Goal: Task Accomplishment & Management: Manage account settings

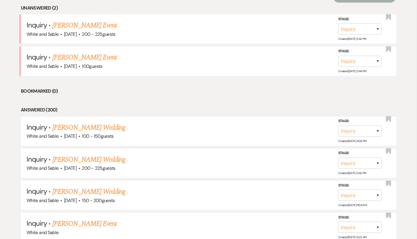
scroll to position [239, 0]
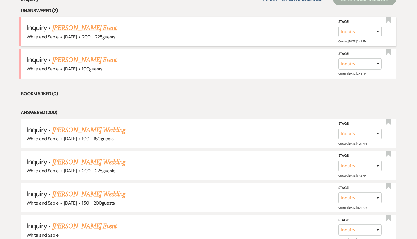
click at [91, 31] on link "[PERSON_NAME] Event" at bounding box center [84, 28] width 64 height 10
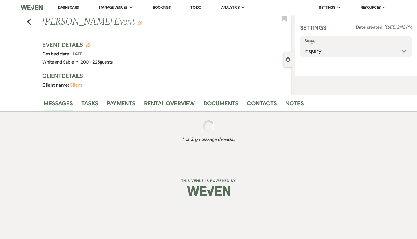
select select "5"
select select "13"
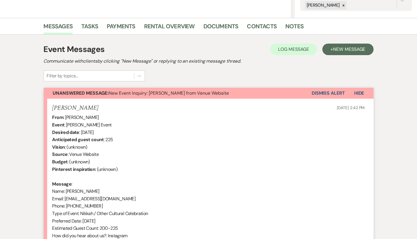
scroll to position [210, 0]
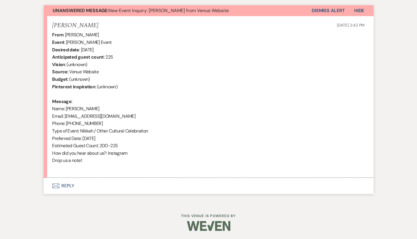
click at [139, 183] on button "Envelope Reply" at bounding box center [209, 186] width 330 height 16
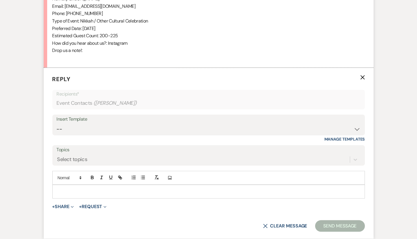
scroll to position [320, 0]
click at [118, 128] on select "-- Inquiry Response (Venue Guide) Schedule - Venue Tour Appt Confirmation Sched…" at bounding box center [209, 128] width 304 height 11
select select "3320"
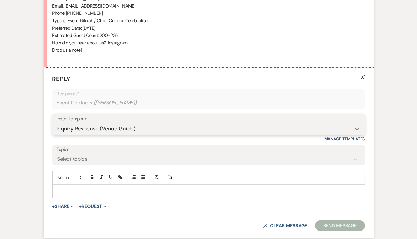
click at [57, 123] on select "-- Inquiry Response (Venue Guide) Schedule - Venue Tour Appt Confirmation Sched…" at bounding box center [209, 128] width 304 height 11
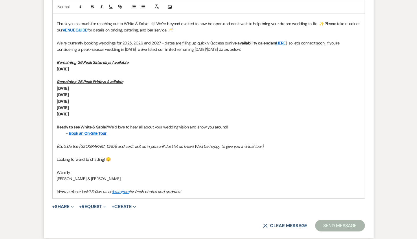
scroll to position [500, 0]
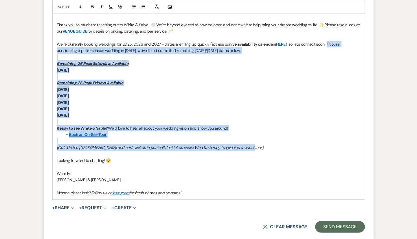
drag, startPoint x: 251, startPoint y: 144, endPoint x: 326, endPoint y: 40, distance: 128.2
click at [326, 40] on div "Hi [PERSON_NAME], Thank you so much for reaching out to White & Sable! 🤍 We’re …" at bounding box center [209, 102] width 312 height 195
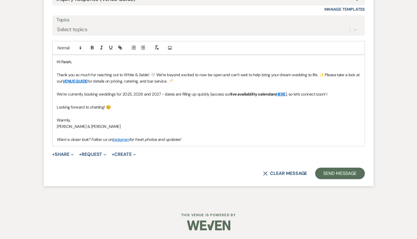
scroll to position [449, 0]
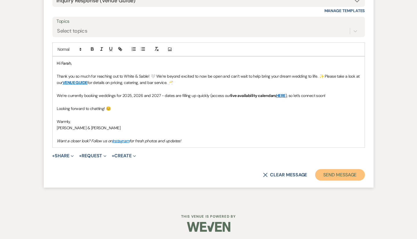
click at [329, 169] on button "Send Message" at bounding box center [339, 175] width 49 height 12
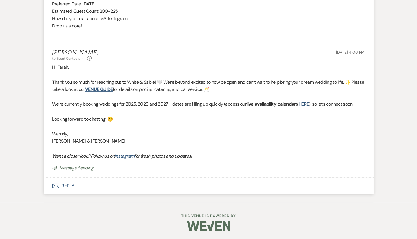
scroll to position [0, 0]
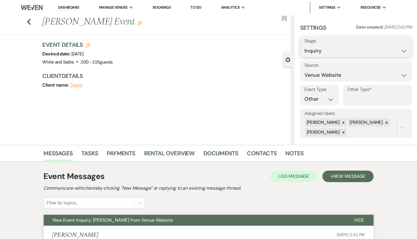
click at [311, 48] on select "Inquiry Follow Up Tour Requested Tour Confirmed Toured Proposal Sent Booked Lost" at bounding box center [355, 50] width 103 height 11
select select "8"
click at [304, 45] on select "Inquiry Follow Up Tour Requested Tour Confirmed Toured Proposal Sent Booked Lost" at bounding box center [355, 50] width 103 height 11
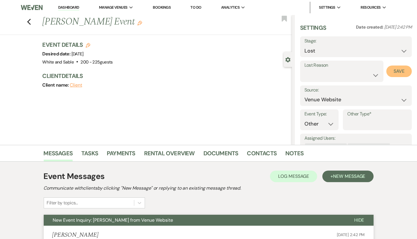
click at [398, 70] on button "Save" at bounding box center [398, 72] width 25 height 12
click at [28, 23] on icon "Previous" at bounding box center [29, 22] width 4 height 7
select select "8"
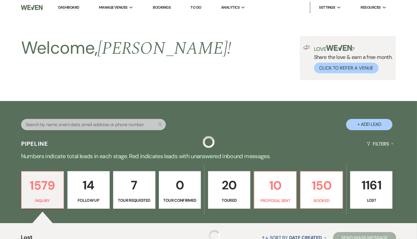
scroll to position [239, 0]
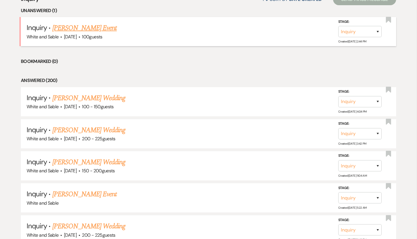
click at [105, 29] on link "[PERSON_NAME] Event" at bounding box center [84, 28] width 64 height 10
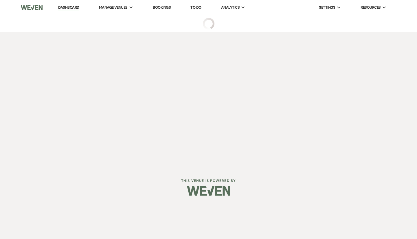
select select "5"
select select "13"
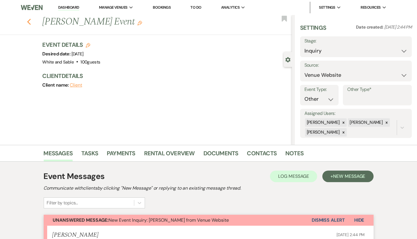
click at [29, 23] on icon "Previous" at bounding box center [29, 22] width 4 height 7
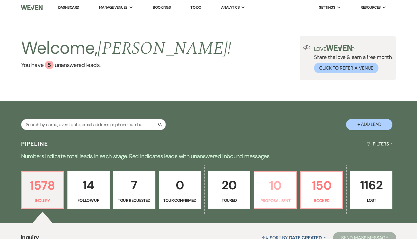
click at [274, 197] on link "10 Proposal Sent" at bounding box center [275, 190] width 43 height 38
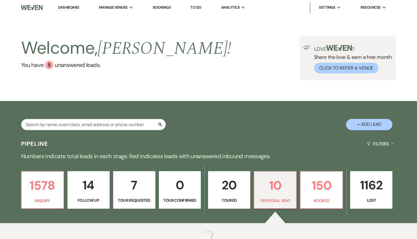
select select "6"
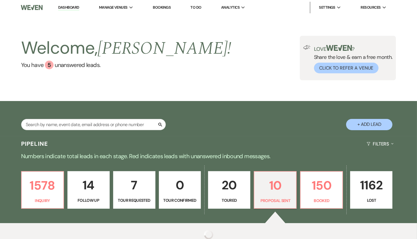
select select "6"
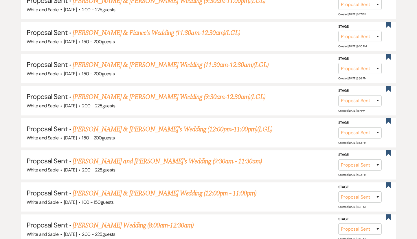
scroll to position [337, 0]
